Goal: Complete application form

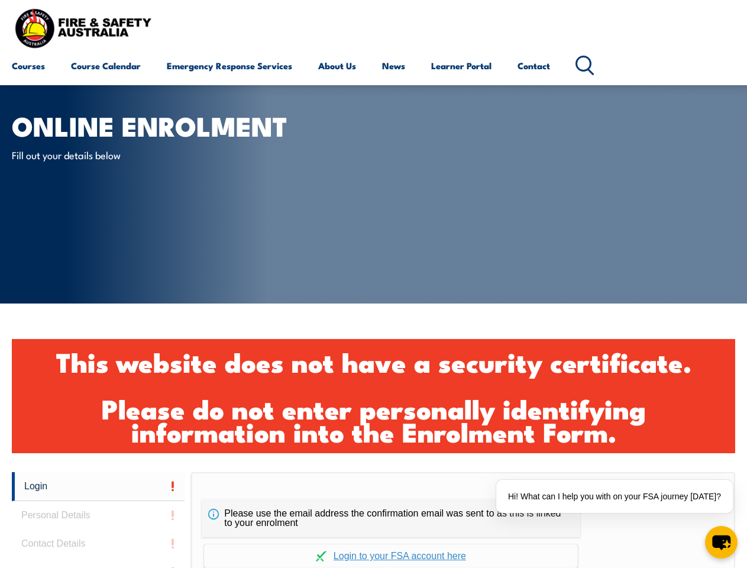
scroll to position [394, 0]
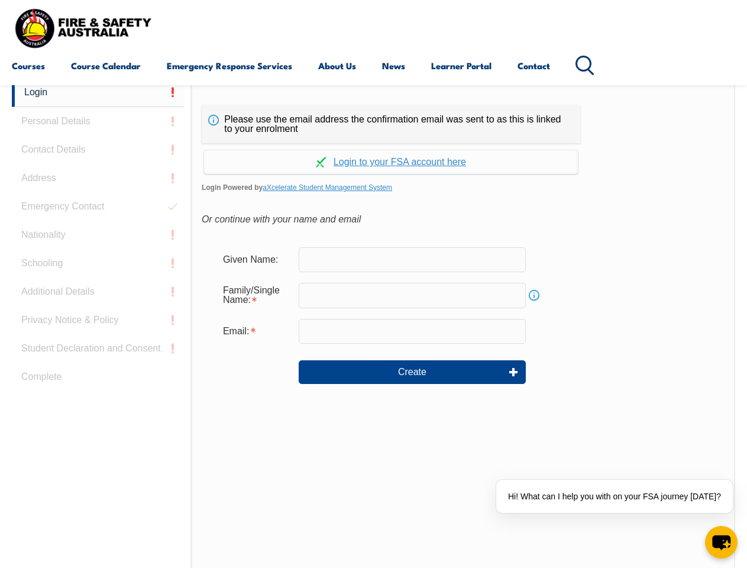
click at [373, 87] on div "Please use the email address the confirmation email was sent to as this is link…" at bounding box center [463, 326] width 544 height 496
click at [373, 323] on input "email" at bounding box center [412, 331] width 227 height 25
click at [98, 92] on link "Login" at bounding box center [98, 92] width 173 height 29
click at [98, 121] on div "Login Personal Details Contact Details Address Emergency Contact Nationality Sc…" at bounding box center [101, 373] width 179 height 591
click at [98, 150] on div "Login Personal Details Contact Details Address Emergency Contact Nationality Sc…" at bounding box center [101, 373] width 179 height 591
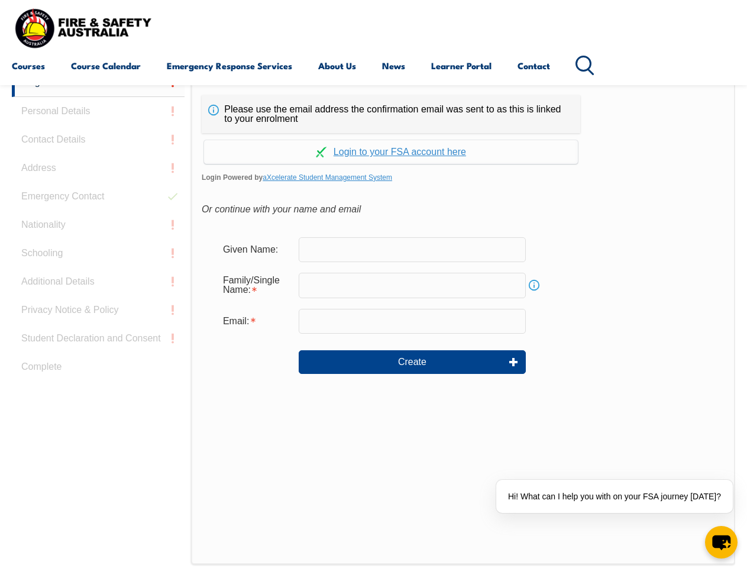
click at [98, 178] on div "Login Personal Details Contact Details Address Emergency Contact Nationality Sc…" at bounding box center [101, 363] width 179 height 591
click at [98, 206] on div "Login Personal Details Contact Details Address Emergency Contact Nationality Sc…" at bounding box center [101, 363] width 179 height 591
click at [98, 235] on div "Login Personal Details Contact Details Address Emergency Contact Nationality Sc…" at bounding box center [101, 363] width 179 height 591
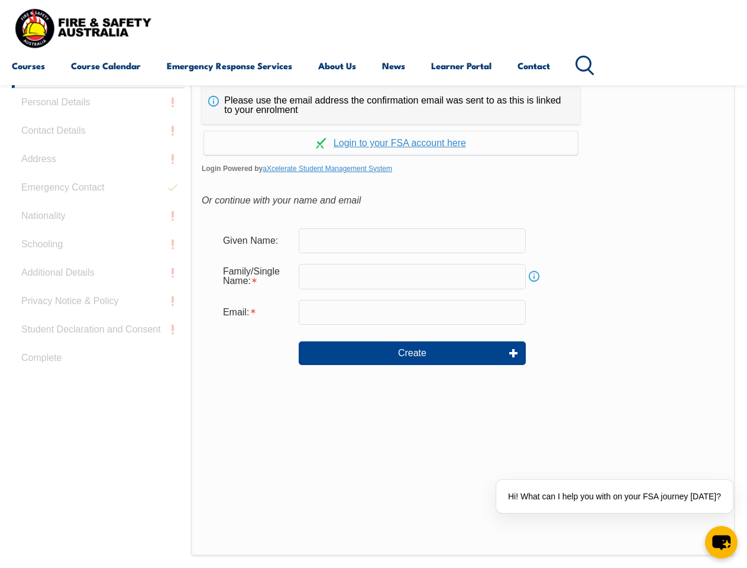
click at [98, 263] on div "Login Personal Details Contact Details Address Emergency Contact Nationality Sc…" at bounding box center [101, 354] width 179 height 591
click at [98, 292] on div "Login Personal Details Contact Details Address Emergency Contact Nationality Sc…" at bounding box center [101, 354] width 179 height 591
